Goal: Task Accomplishment & Management: Use online tool/utility

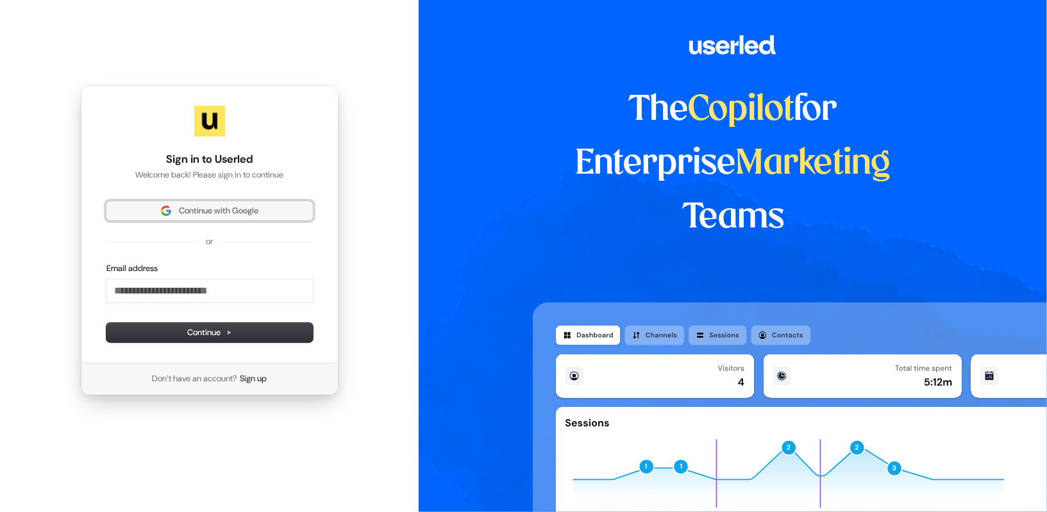
click at [214, 213] on span "Continue with Google" at bounding box center [219, 211] width 80 height 12
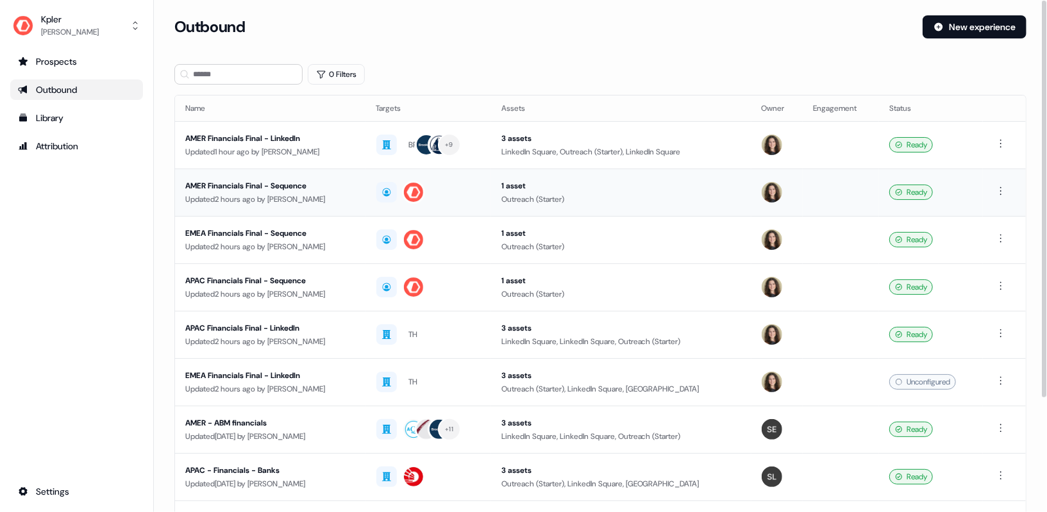
click at [303, 189] on div "AMER Financials Final - Sequence" at bounding box center [270, 186] width 171 height 13
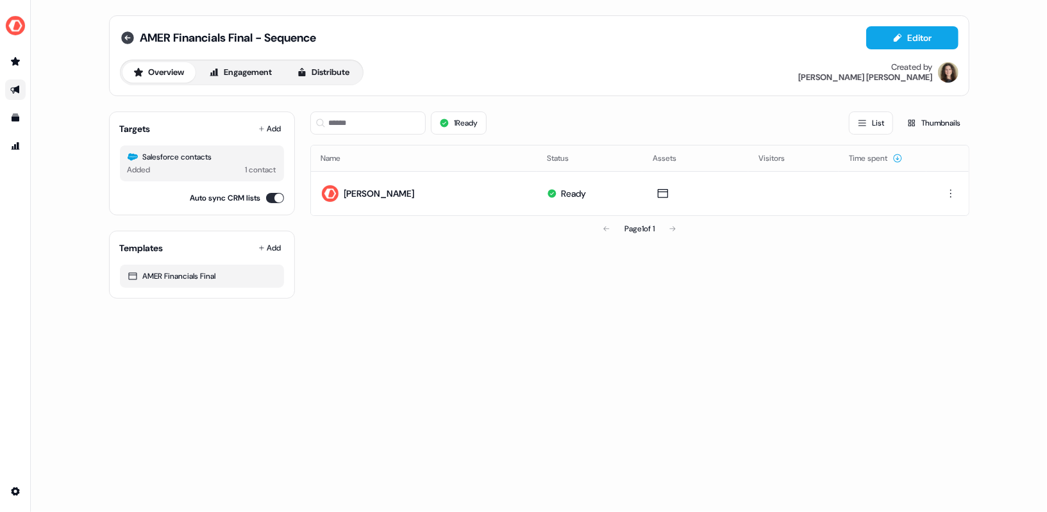
click at [128, 35] on icon at bounding box center [127, 37] width 13 height 13
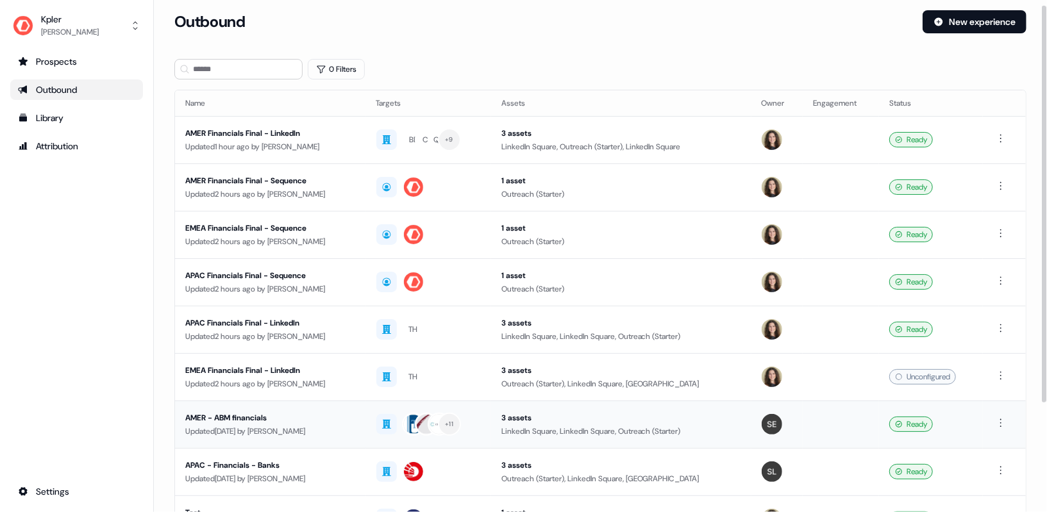
scroll to position [6, 0]
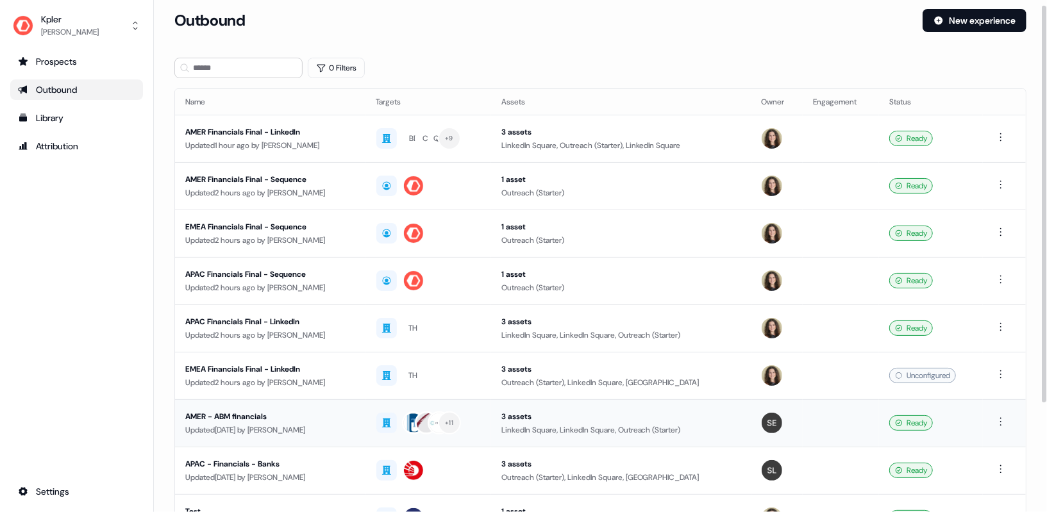
click at [341, 410] on div "AMER - ABM financials" at bounding box center [270, 416] width 171 height 13
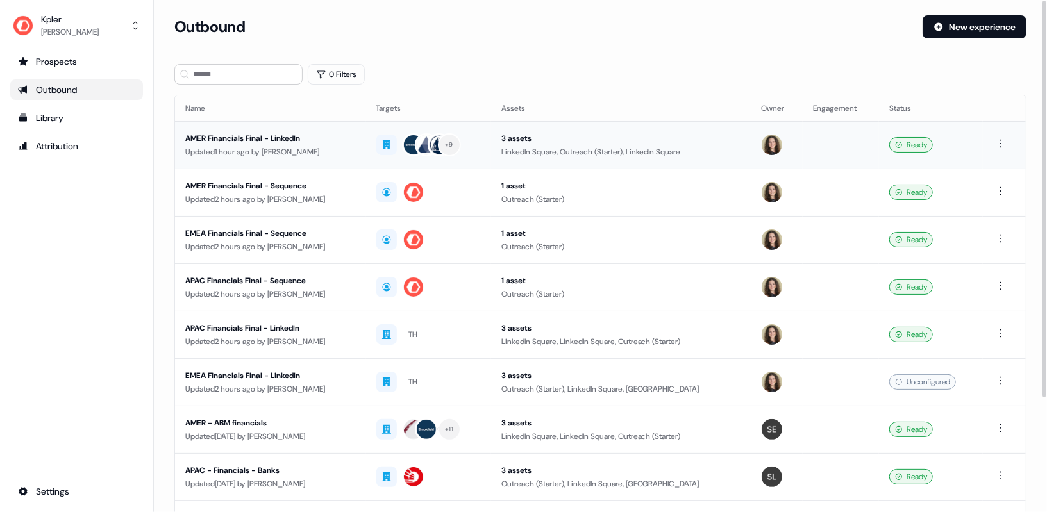
click at [351, 153] on div "Updated 1 hour ago by [PERSON_NAME]" at bounding box center [270, 152] width 171 height 13
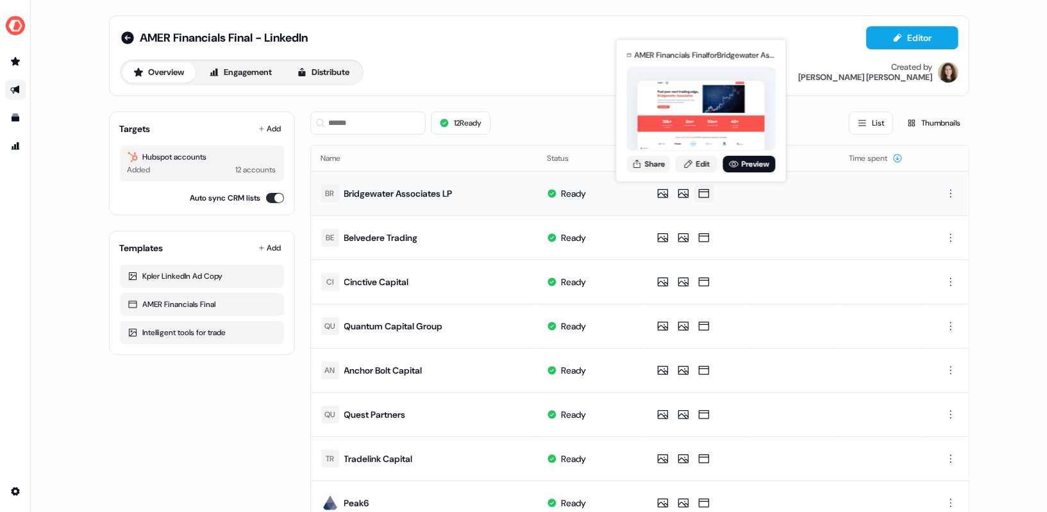
click at [698, 193] on icon at bounding box center [703, 193] width 15 height 13
click at [745, 162] on link "Preview" at bounding box center [749, 164] width 53 height 17
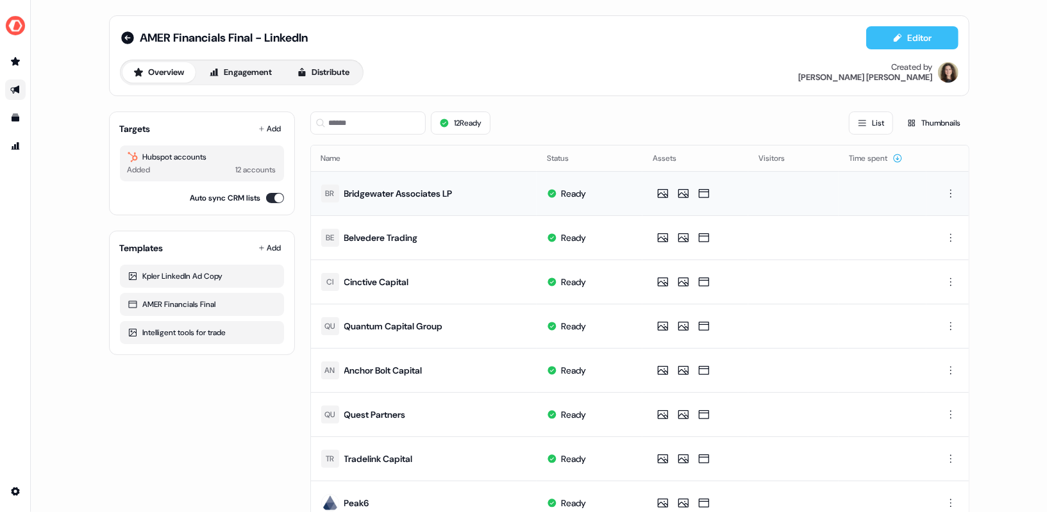
click at [902, 46] on button "Editor" at bounding box center [912, 37] width 92 height 23
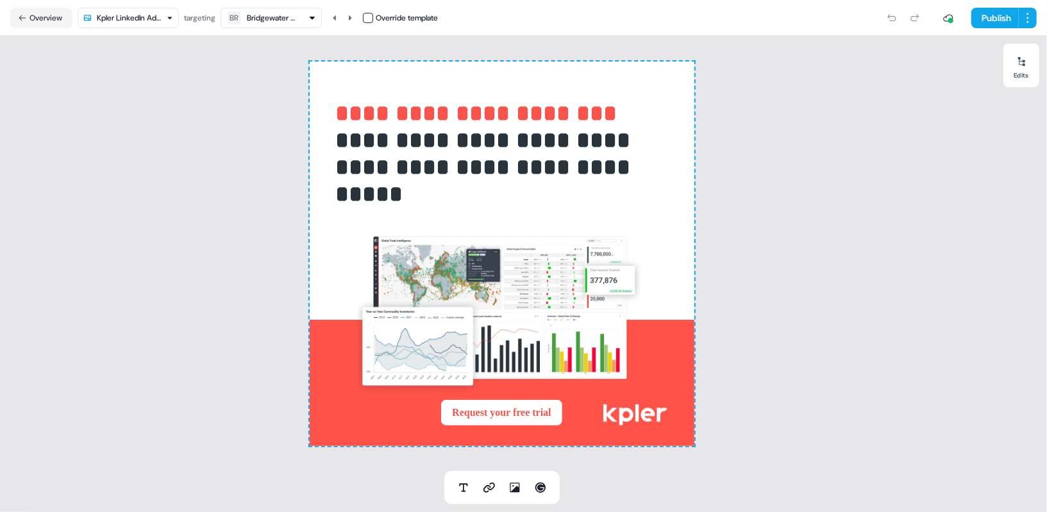
click at [141, 5] on nav "Overview Kpler LinkedIn Ad Copy targeting BR Bridgewater Associates LP Override…" at bounding box center [523, 18] width 1047 height 36
click at [143, 19] on html "**********" at bounding box center [523, 256] width 1047 height 512
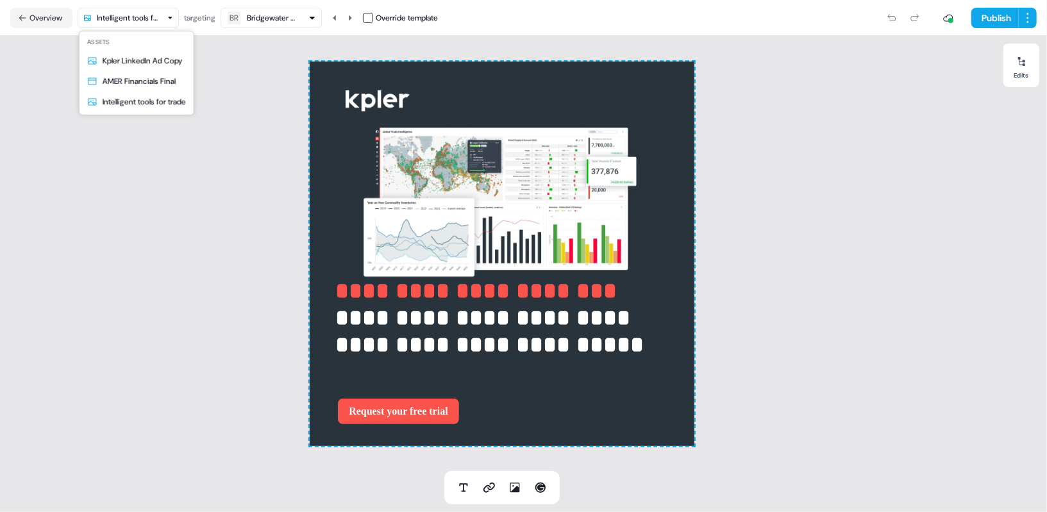
click at [126, 22] on html "**********" at bounding box center [523, 256] width 1047 height 512
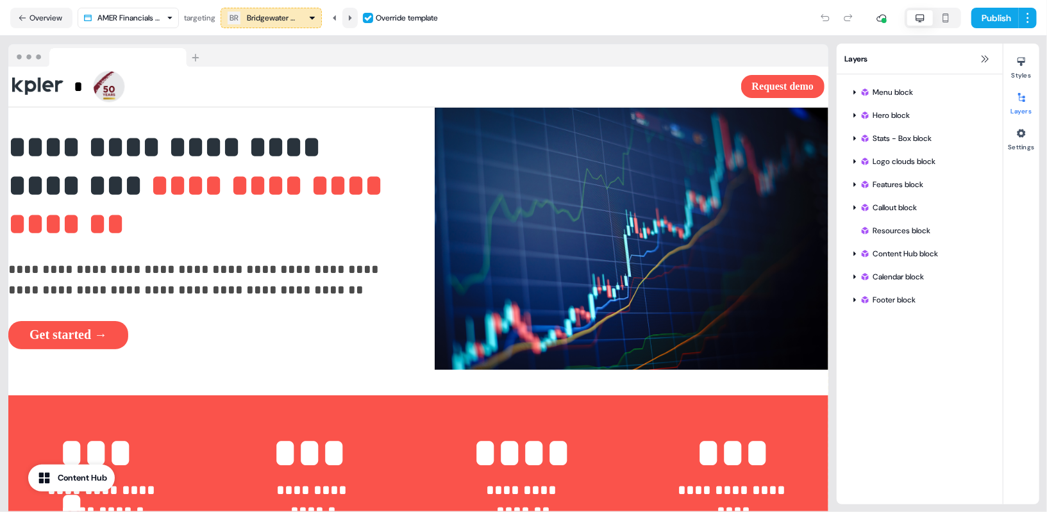
click at [358, 18] on button at bounding box center [349, 18] width 15 height 21
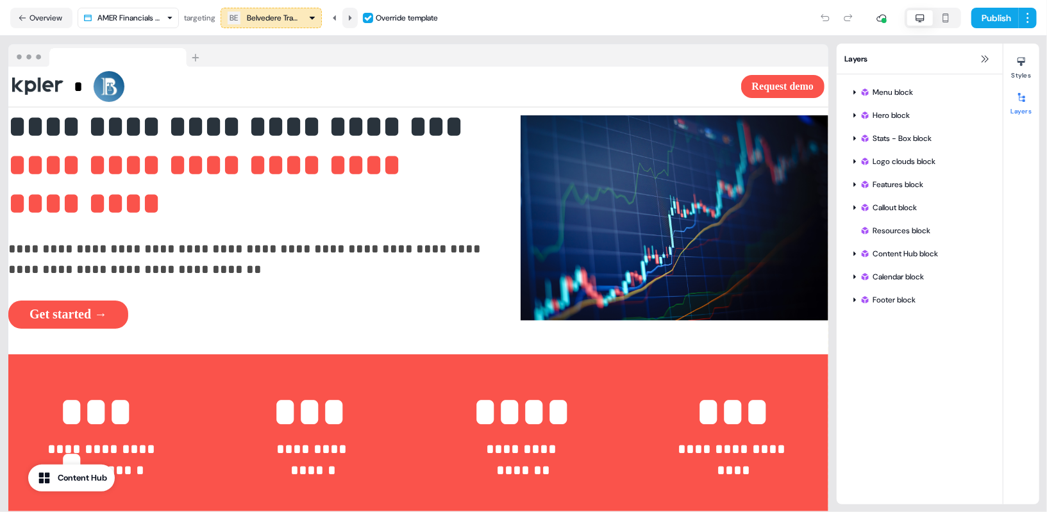
click at [358, 18] on button at bounding box center [349, 18] width 15 height 21
click at [352, 19] on icon at bounding box center [350, 17] width 3 height 5
click at [350, 19] on icon at bounding box center [350, 18] width 8 height 8
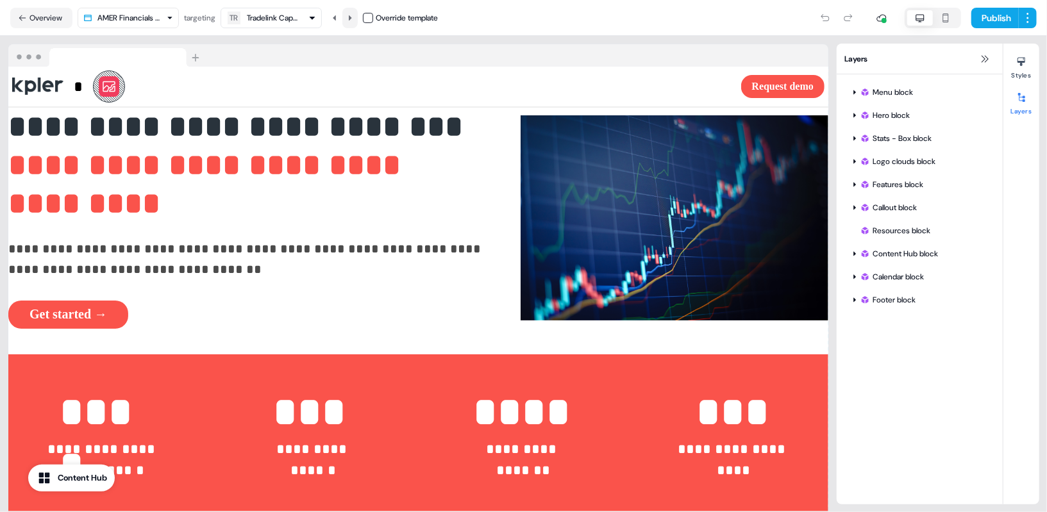
click at [350, 19] on icon at bounding box center [350, 18] width 8 height 8
click at [358, 19] on button at bounding box center [349, 18] width 15 height 21
click at [339, 19] on icon at bounding box center [335, 18] width 8 height 8
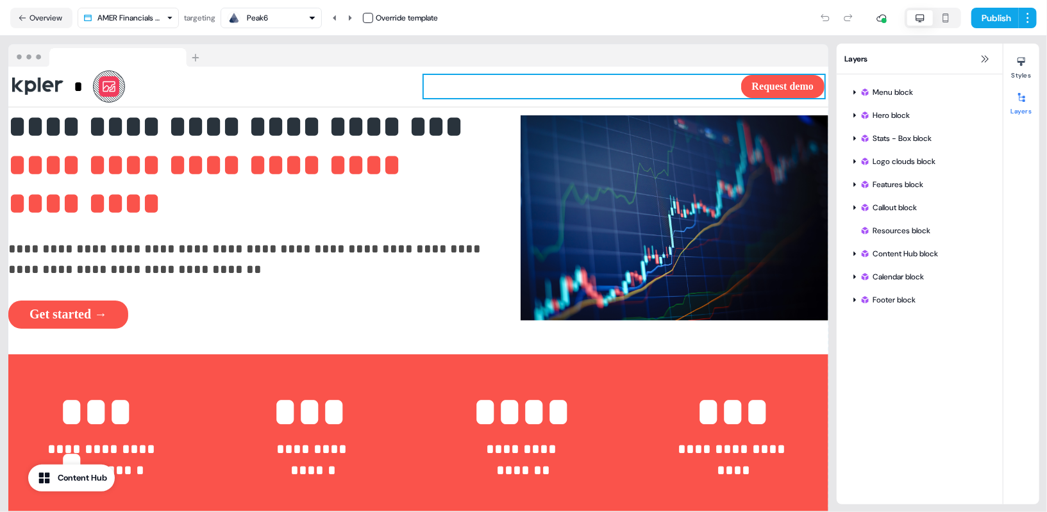
click at [432, 81] on div "Request demo To pick up a draggable item, press the space bar. While dragging, …" at bounding box center [624, 86] width 401 height 23
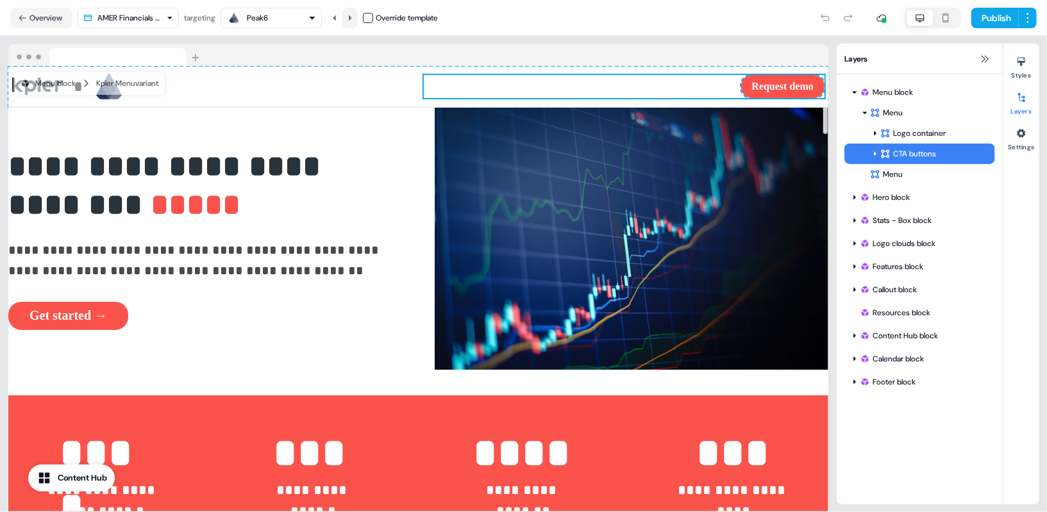
click at [358, 22] on button at bounding box center [349, 18] width 15 height 21
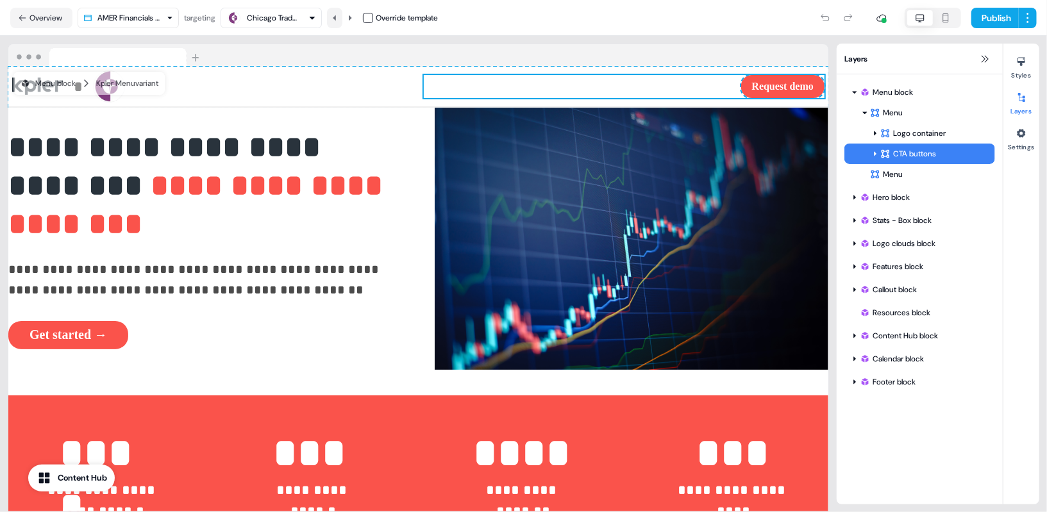
click at [335, 21] on icon at bounding box center [335, 18] width 8 height 8
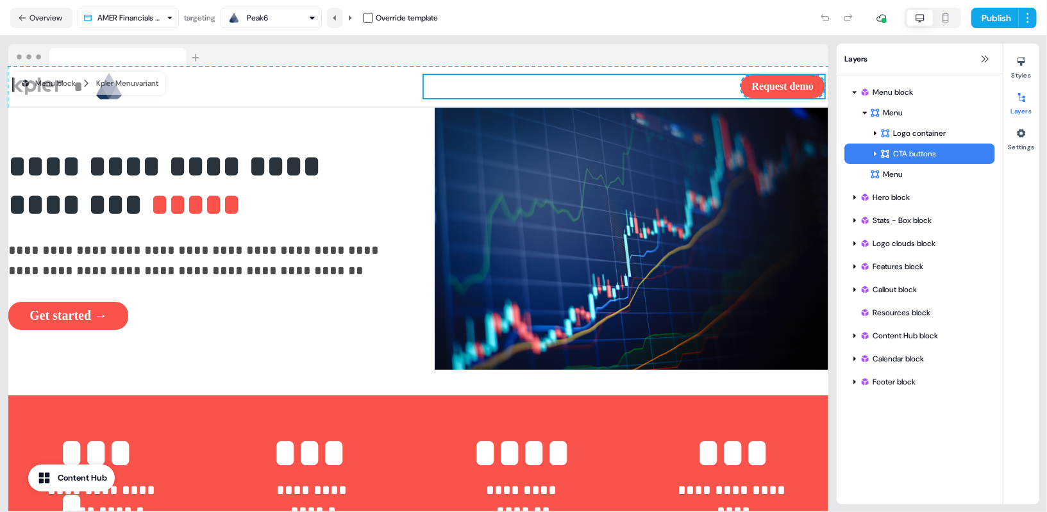
click at [335, 21] on icon at bounding box center [335, 18] width 8 height 8
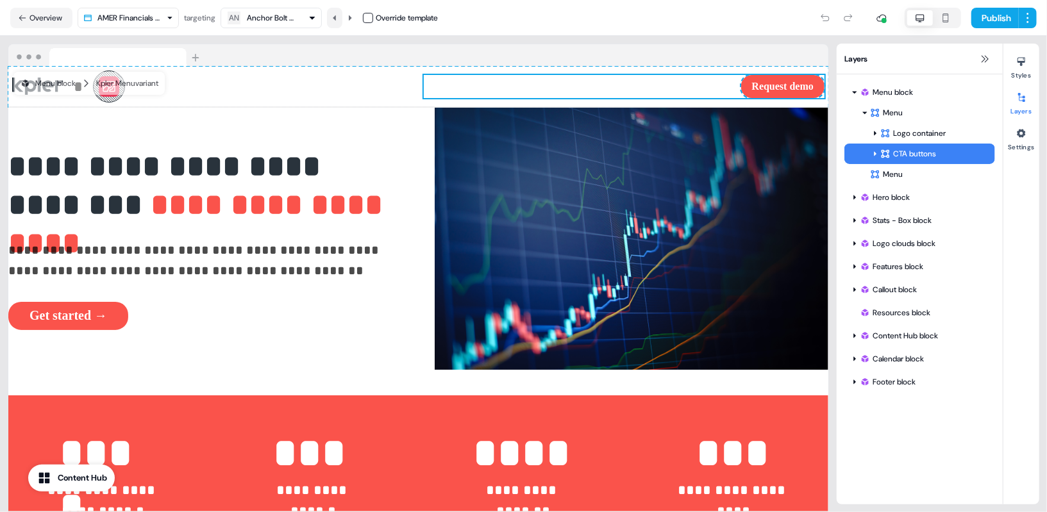
click at [335, 21] on icon at bounding box center [335, 18] width 8 height 8
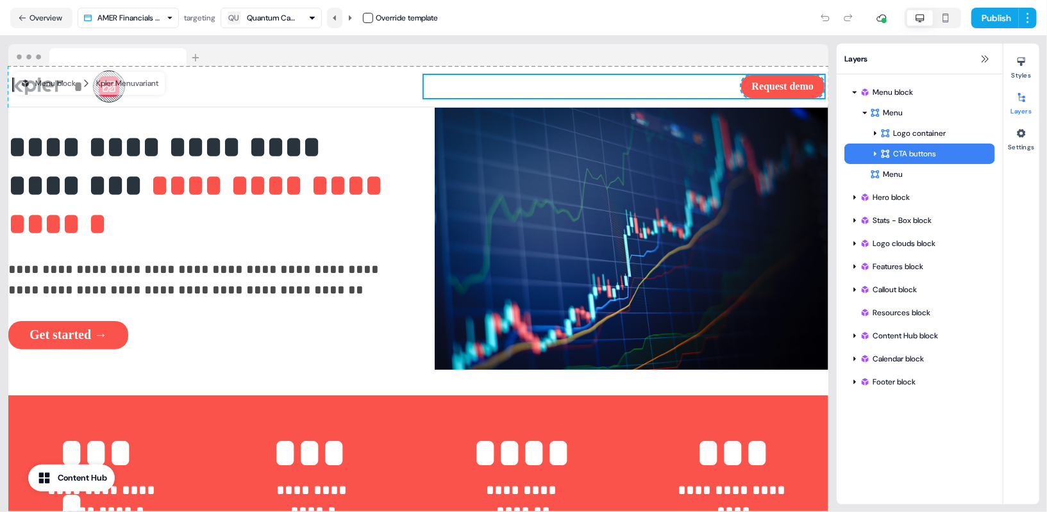
click at [335, 21] on icon at bounding box center [335, 18] width 8 height 8
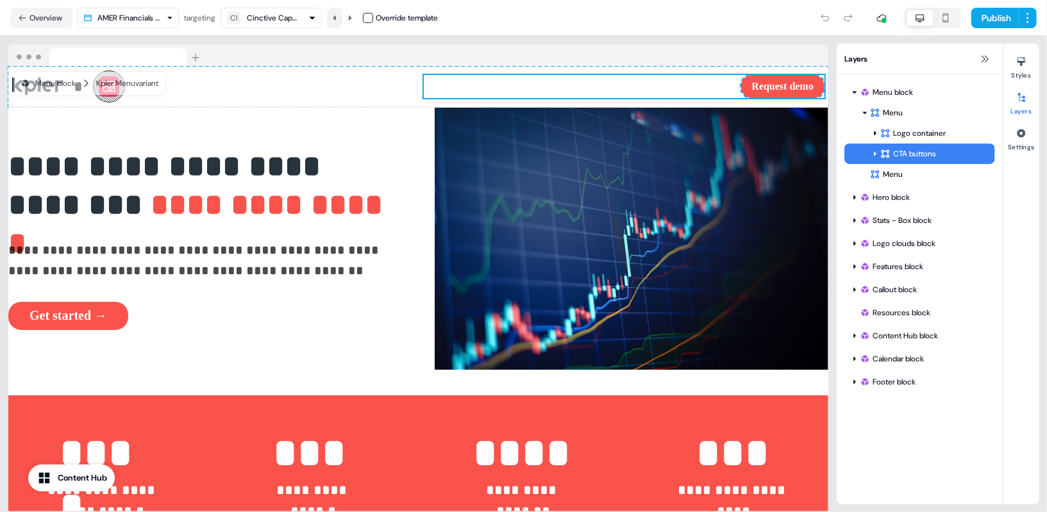
click at [335, 21] on icon at bounding box center [335, 18] width 8 height 8
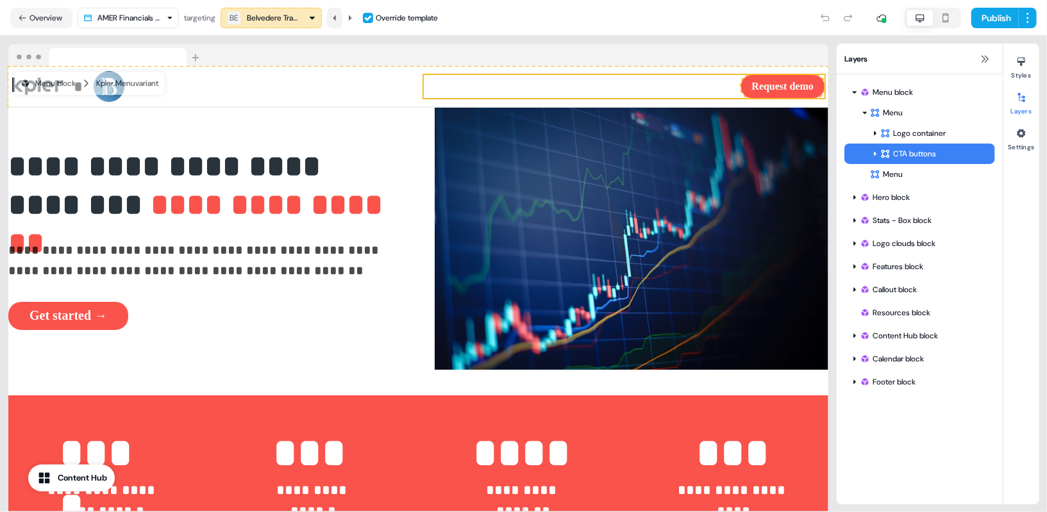
click at [335, 21] on icon at bounding box center [335, 18] width 8 height 8
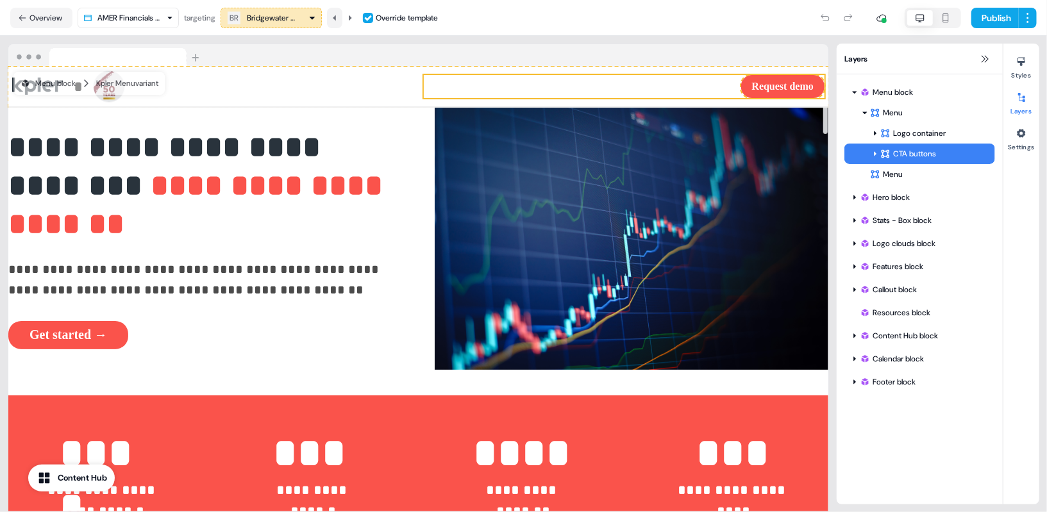
click at [334, 17] on icon at bounding box center [335, 18] width 8 height 8
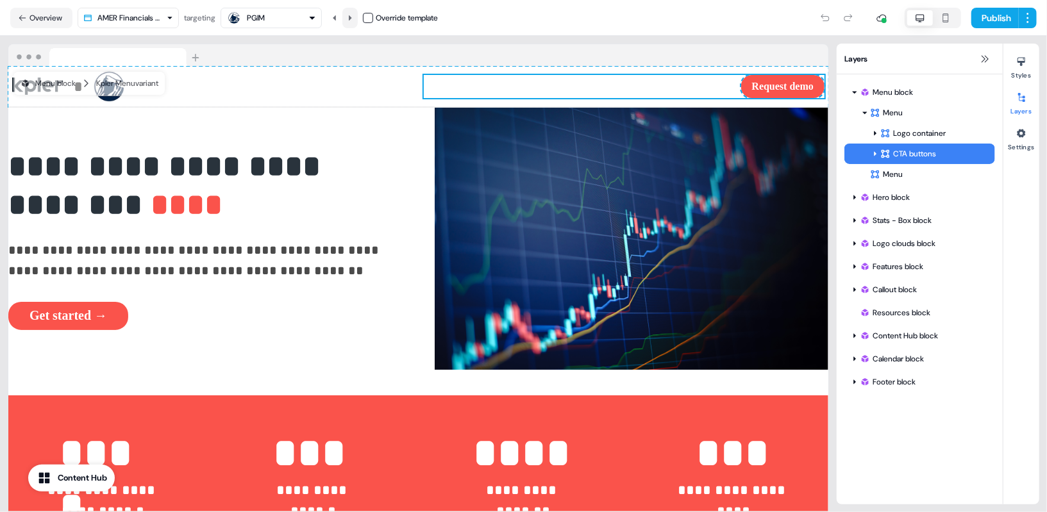
click at [352, 17] on icon at bounding box center [350, 17] width 3 height 5
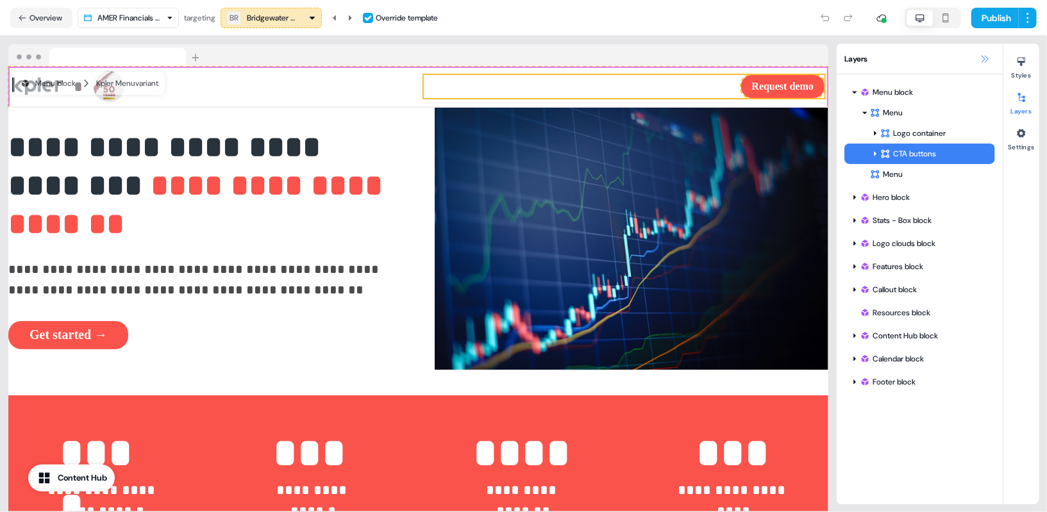
click at [982, 58] on icon at bounding box center [985, 59] width 10 height 10
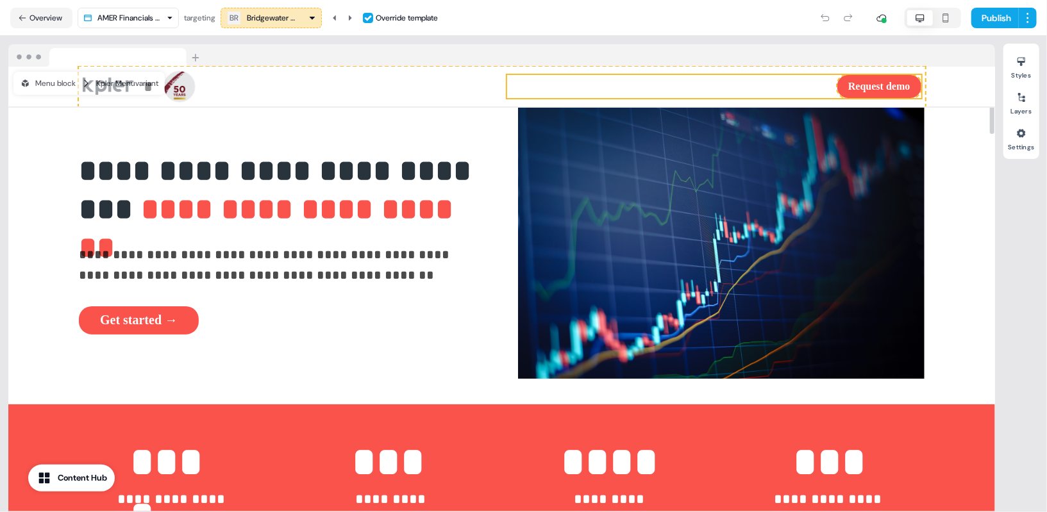
click at [961, 53] on div at bounding box center [501, 55] width 987 height 23
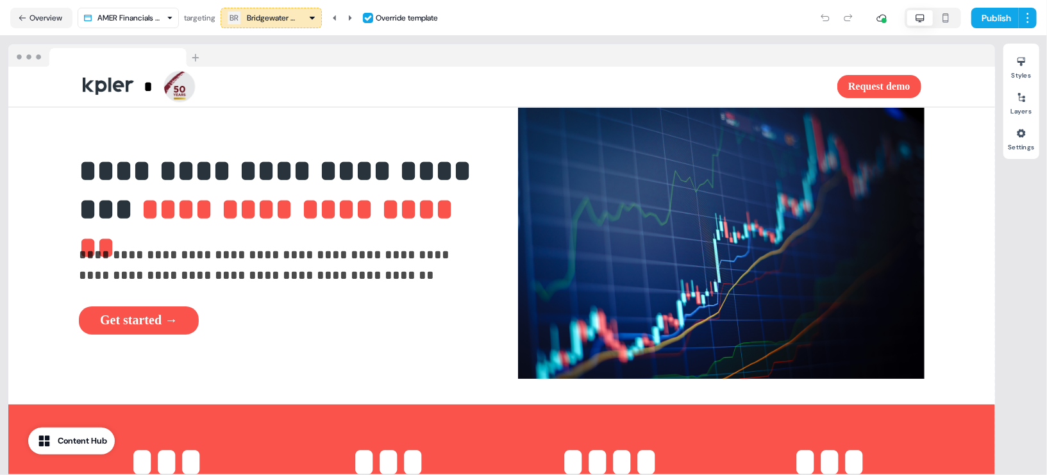
click at [1001, 76] on div "**********" at bounding box center [502, 255] width 1004 height 439
click at [351, 22] on button at bounding box center [349, 18] width 15 height 21
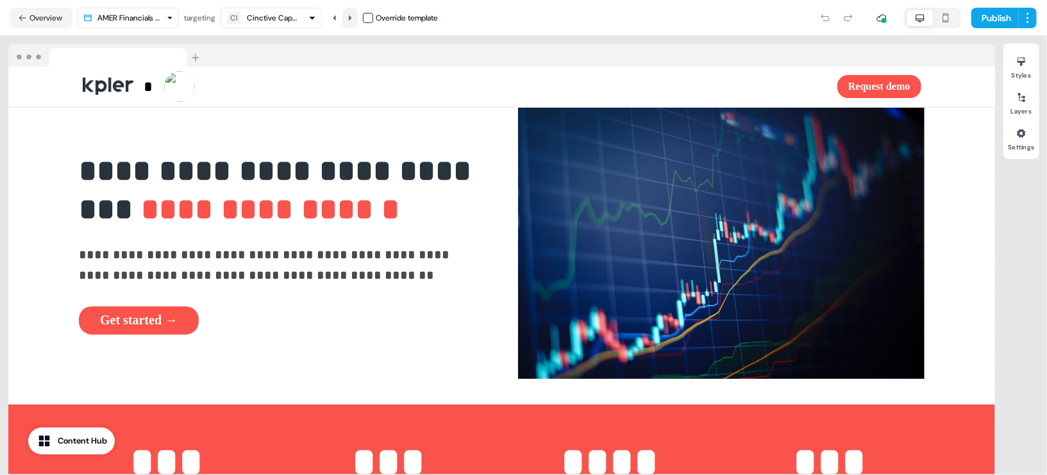
click at [351, 22] on button at bounding box center [349, 18] width 15 height 21
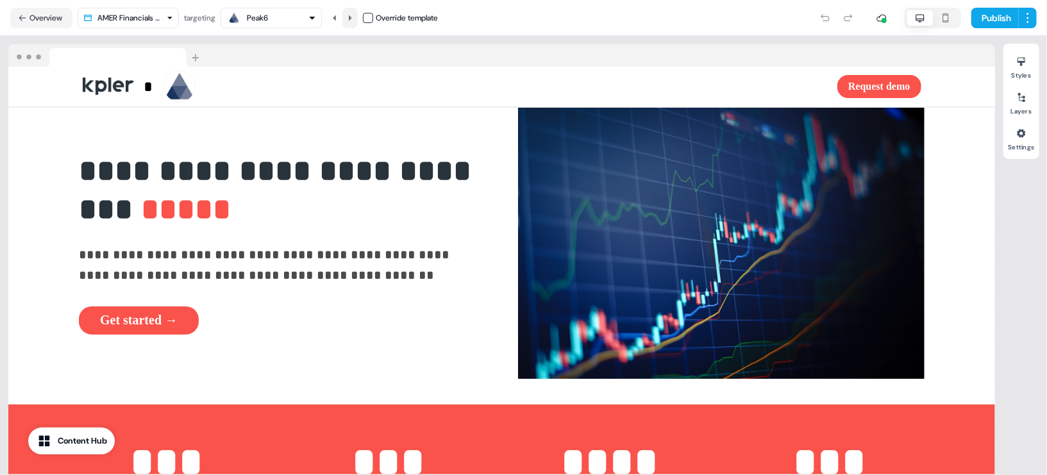
click at [351, 22] on button at bounding box center [349, 18] width 15 height 21
